Goal: Task Accomplishment & Management: Manage account settings

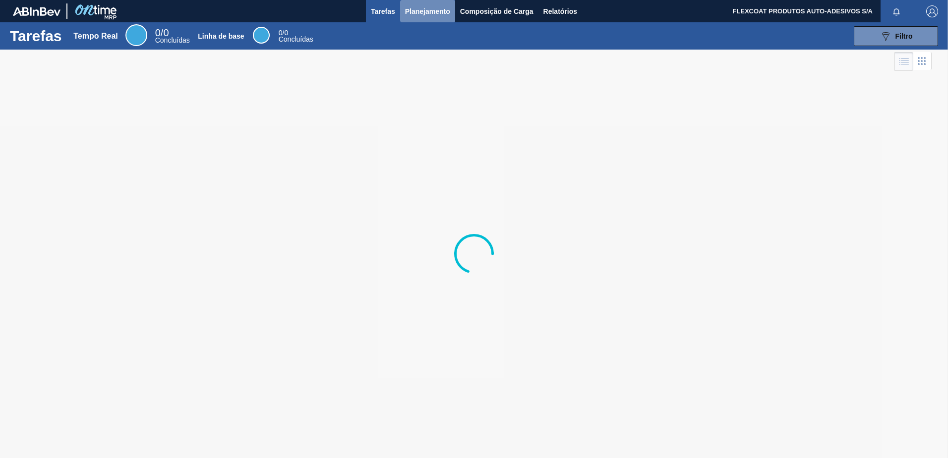
click at [414, 14] on span "Planejamento" at bounding box center [427, 11] width 45 height 12
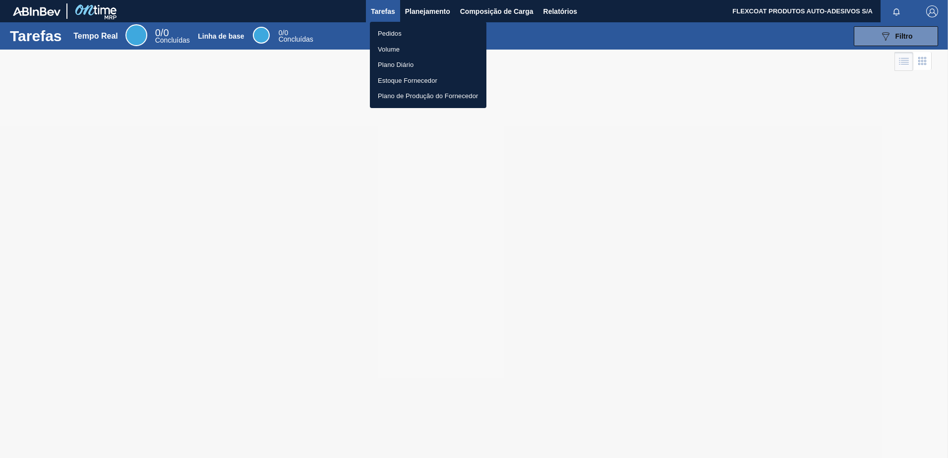
click at [387, 32] on li "Pedidos" at bounding box center [428, 34] width 116 height 16
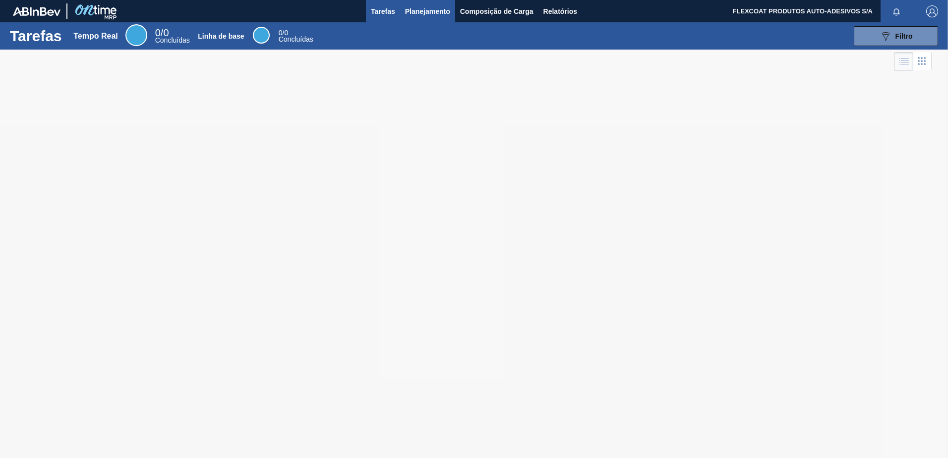
click at [413, 11] on span "Planejamento" at bounding box center [427, 11] width 45 height 12
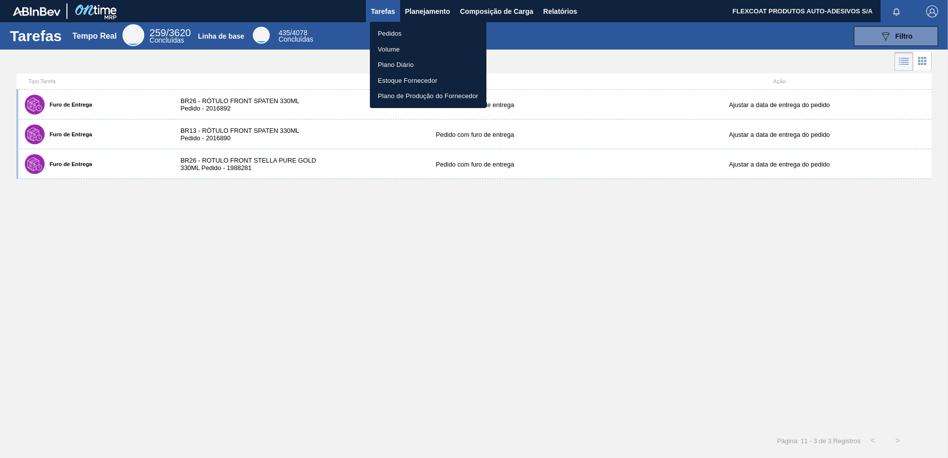
click at [396, 31] on li "Pedidos" at bounding box center [428, 34] width 116 height 16
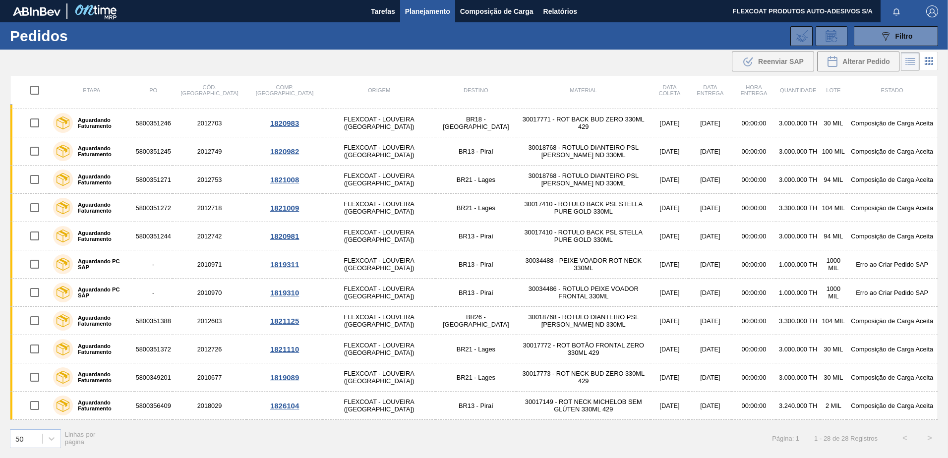
scroll to position [130, 0]
